Goal: Check status: Check status

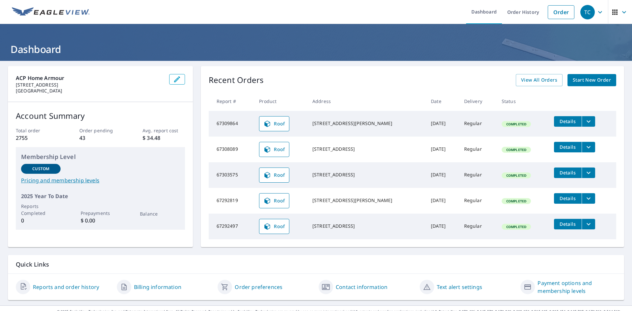
click at [531, 87] on div "Recent Orders View All Orders Start New Order Report # Product Address Date Del…" at bounding box center [412, 156] width 423 height 181
click at [528, 85] on link "View All Orders" at bounding box center [538, 80] width 47 height 12
click at [535, 76] on span "View All Orders" at bounding box center [539, 80] width 36 height 8
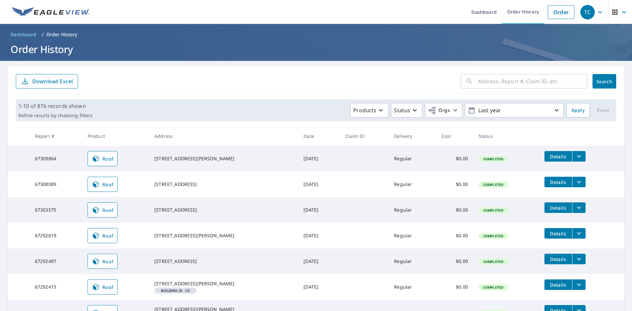
click at [505, 81] on input "text" at bounding box center [532, 81] width 109 height 18
type input "2814"
click button "Search" at bounding box center [604, 81] width 24 height 14
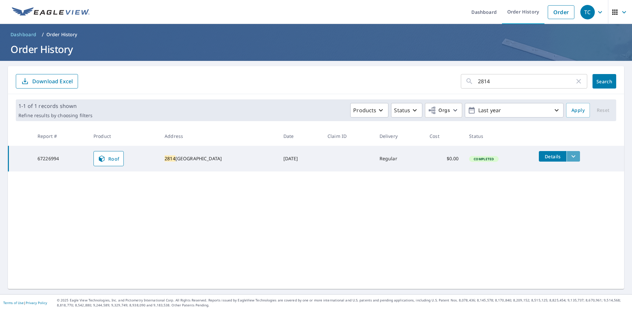
click at [570, 156] on icon "filesDropdownBtn-67226994" at bounding box center [573, 156] width 8 height 8
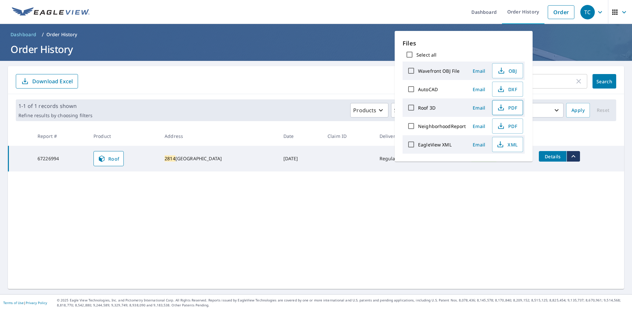
click at [501, 107] on icon "button" at bounding box center [501, 108] width 8 height 8
